Goal: Communication & Community: Participate in discussion

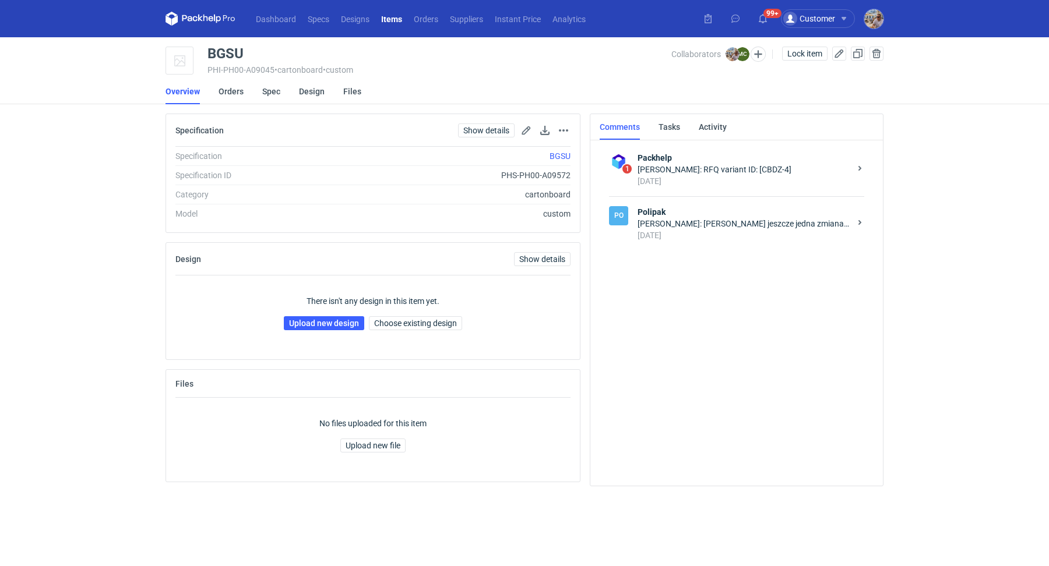
click at [784, 224] on div "Michał Palasek: Marcin jeszcze jedna zmiana ale to tez raczej nie powinno wpływ…" at bounding box center [744, 224] width 213 height 12
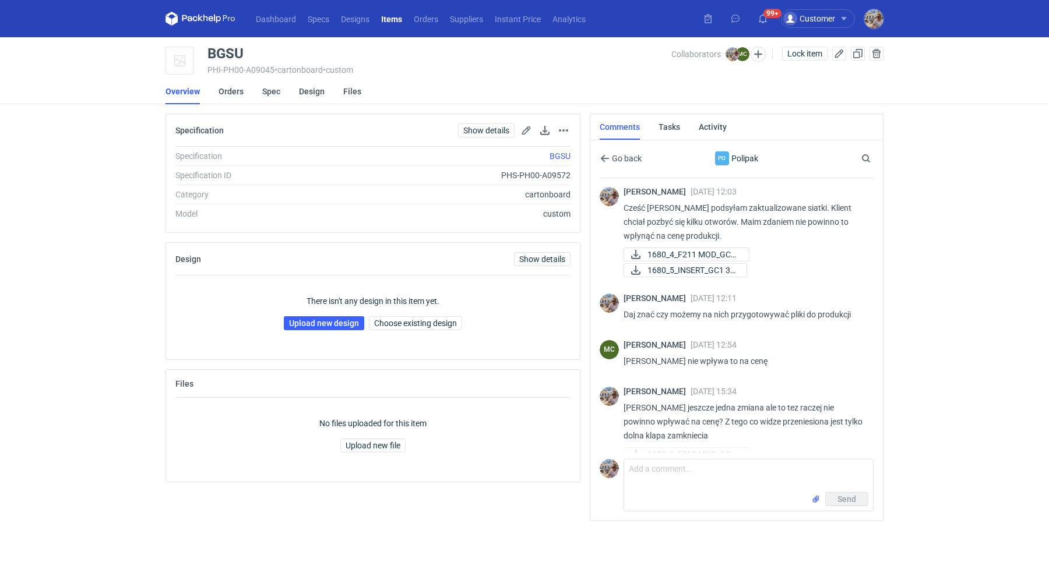
scroll to position [126, 0]
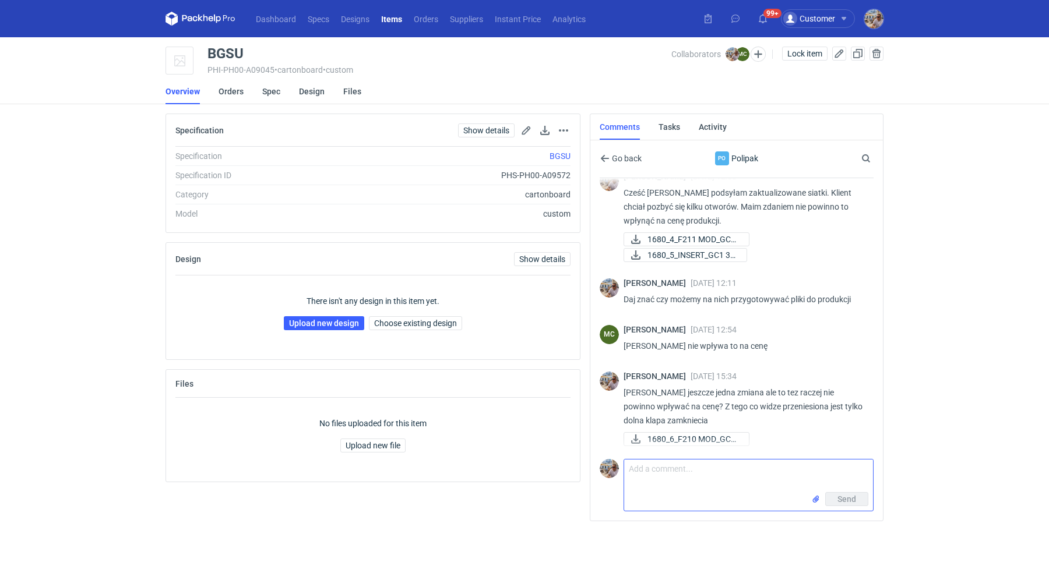
click at [696, 472] on textarea "Comment message" at bounding box center [748, 476] width 249 height 33
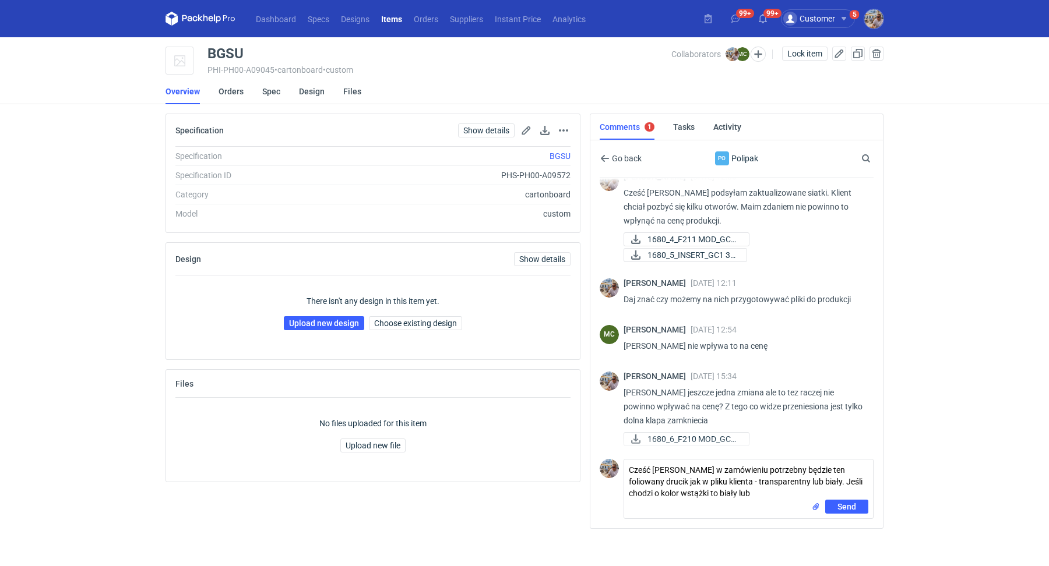
click at [735, 500] on div "Send" at bounding box center [748, 509] width 249 height 19
click at [726, 500] on div "Send" at bounding box center [748, 509] width 249 height 19
click at [721, 494] on textarea "Cześć Marcin w zamówieniu potrzebny będzie ten foliowany drucik jak w pliku kli…" at bounding box center [748, 480] width 249 height 40
paste textarea "ecru"
type textarea "Cześć Marcin w zamówieniu potrzebny będzie ten foliowany drucik jak w pliku kli…"
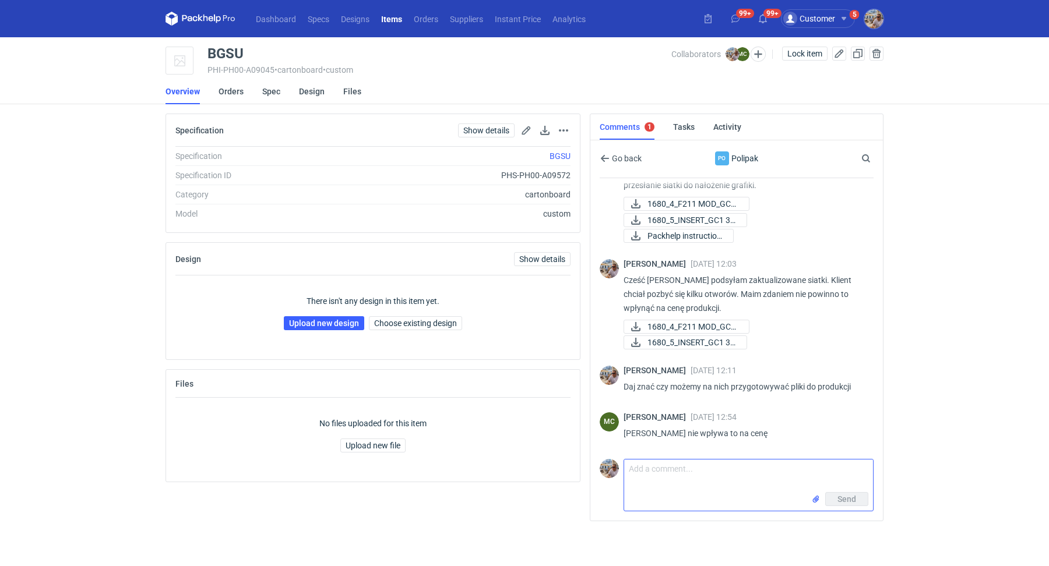
scroll to position [0, 0]
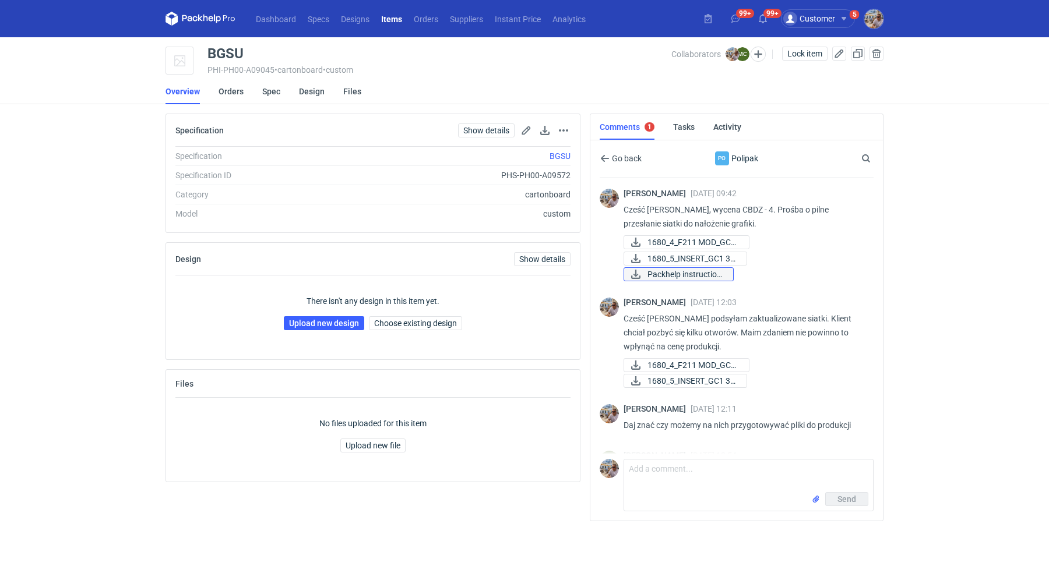
click at [681, 269] on span "Packhelp instruction..." at bounding box center [685, 274] width 76 height 13
click at [674, 494] on div "Send" at bounding box center [748, 501] width 249 height 19
click at [667, 467] on textarea "Comment message" at bounding box center [748, 476] width 249 height 33
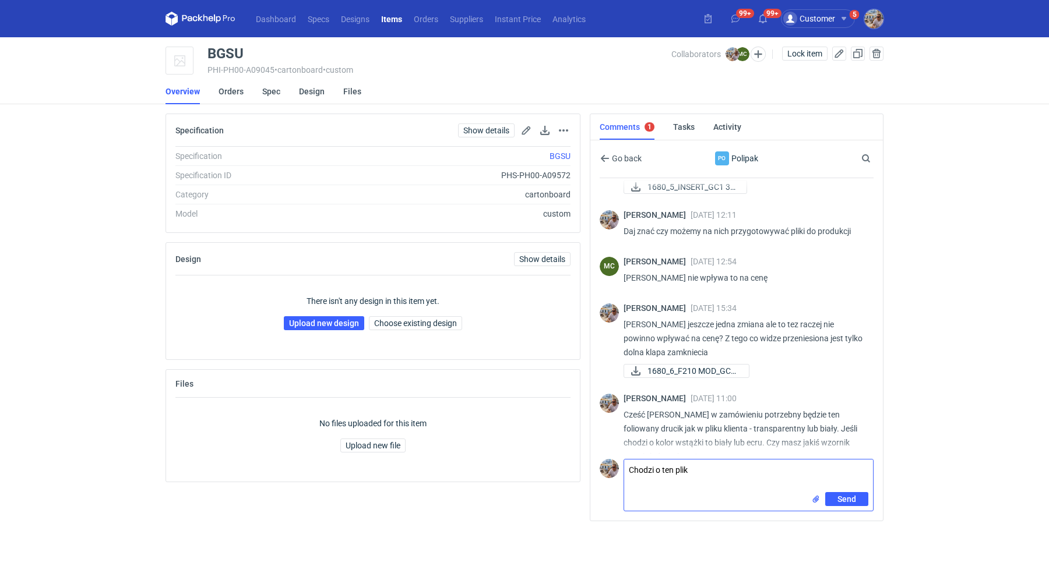
scroll to position [214, 0]
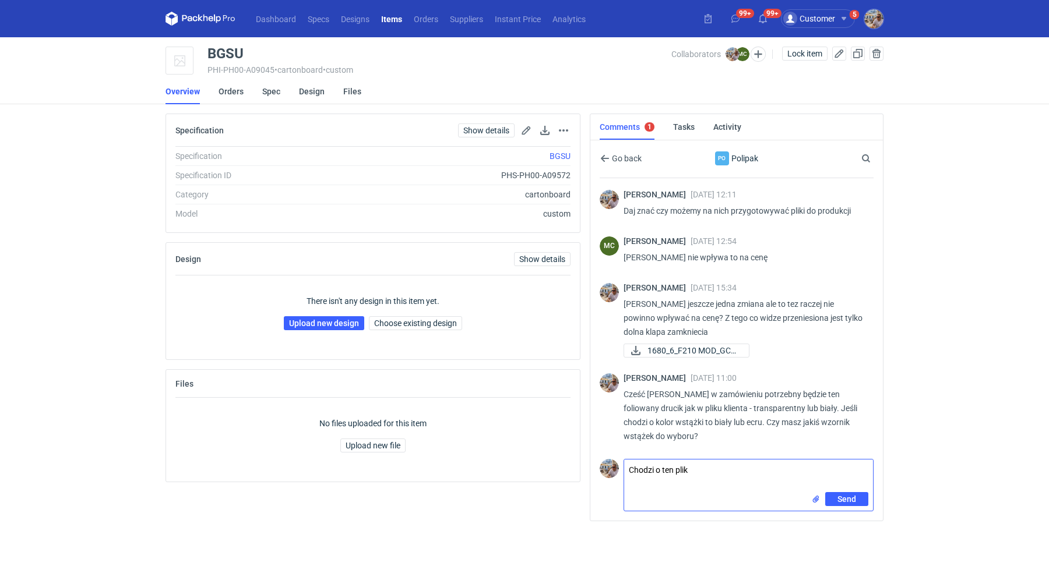
type textarea "Chodzi o ten plik"
click at [815, 495] on input "file" at bounding box center [815, 500] width 9 height 12
click at [850, 518] on button "Send" at bounding box center [846, 525] width 43 height 14
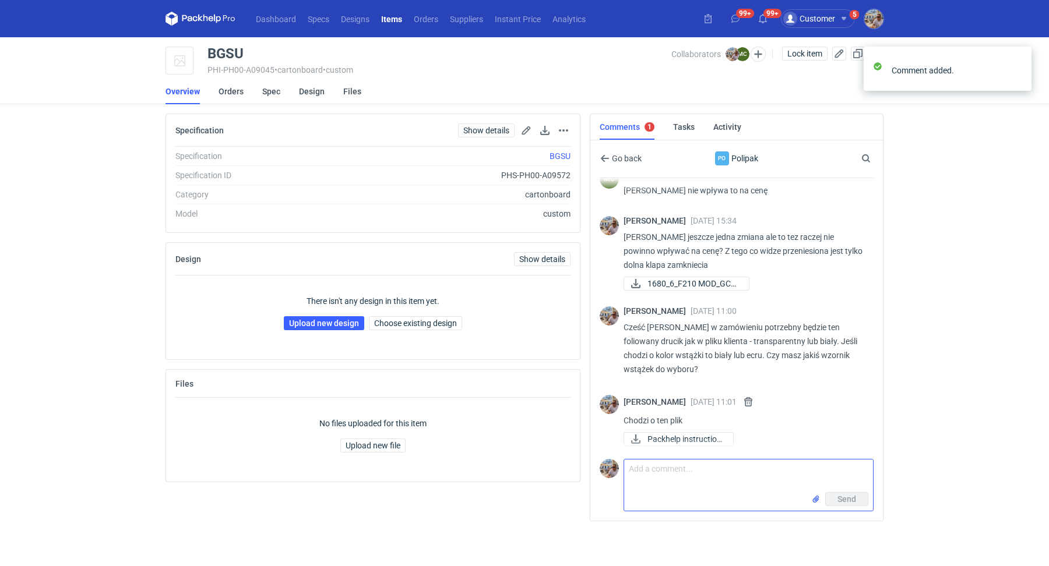
scroll to position [282, 0]
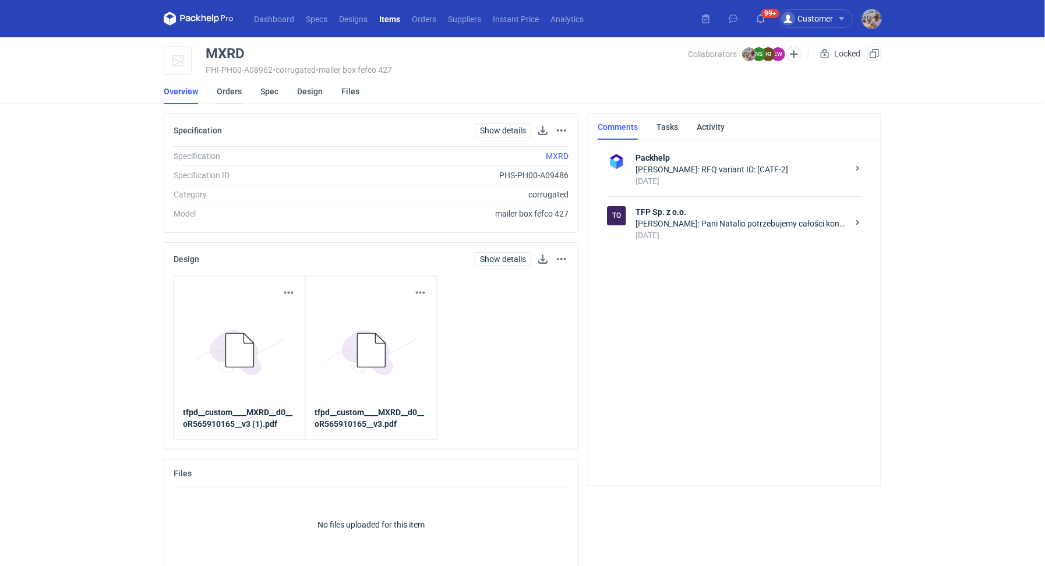
click at [220, 91] on link "Orders" at bounding box center [229, 92] width 25 height 26
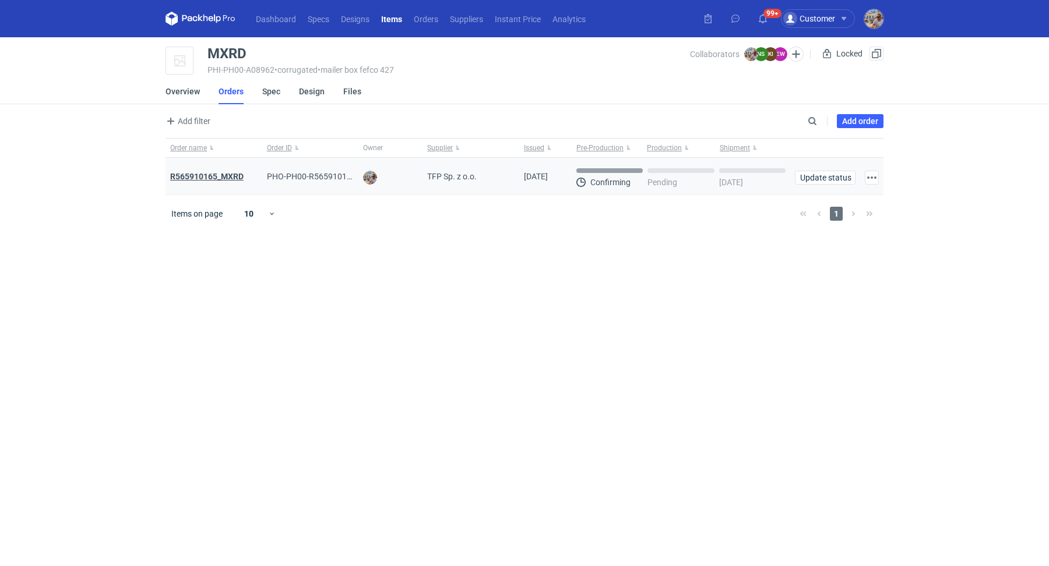
click at [231, 176] on strong "R565910165_MXRD" at bounding box center [206, 176] width 73 height 9
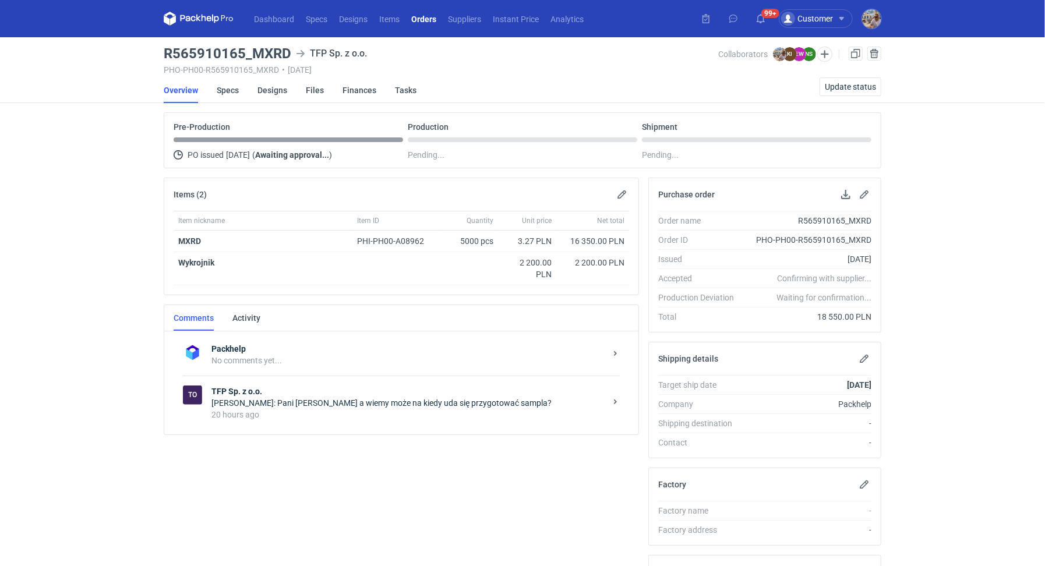
click at [269, 411] on div "20 hours ago" at bounding box center [409, 415] width 395 height 12
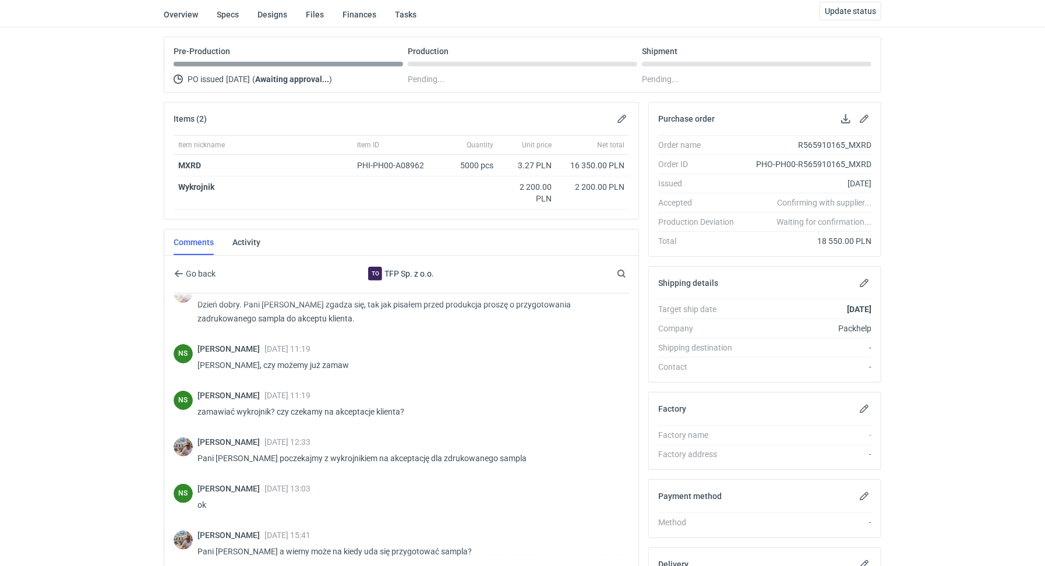
scroll to position [188, 0]
